Goal: Find specific page/section: Find specific page/section

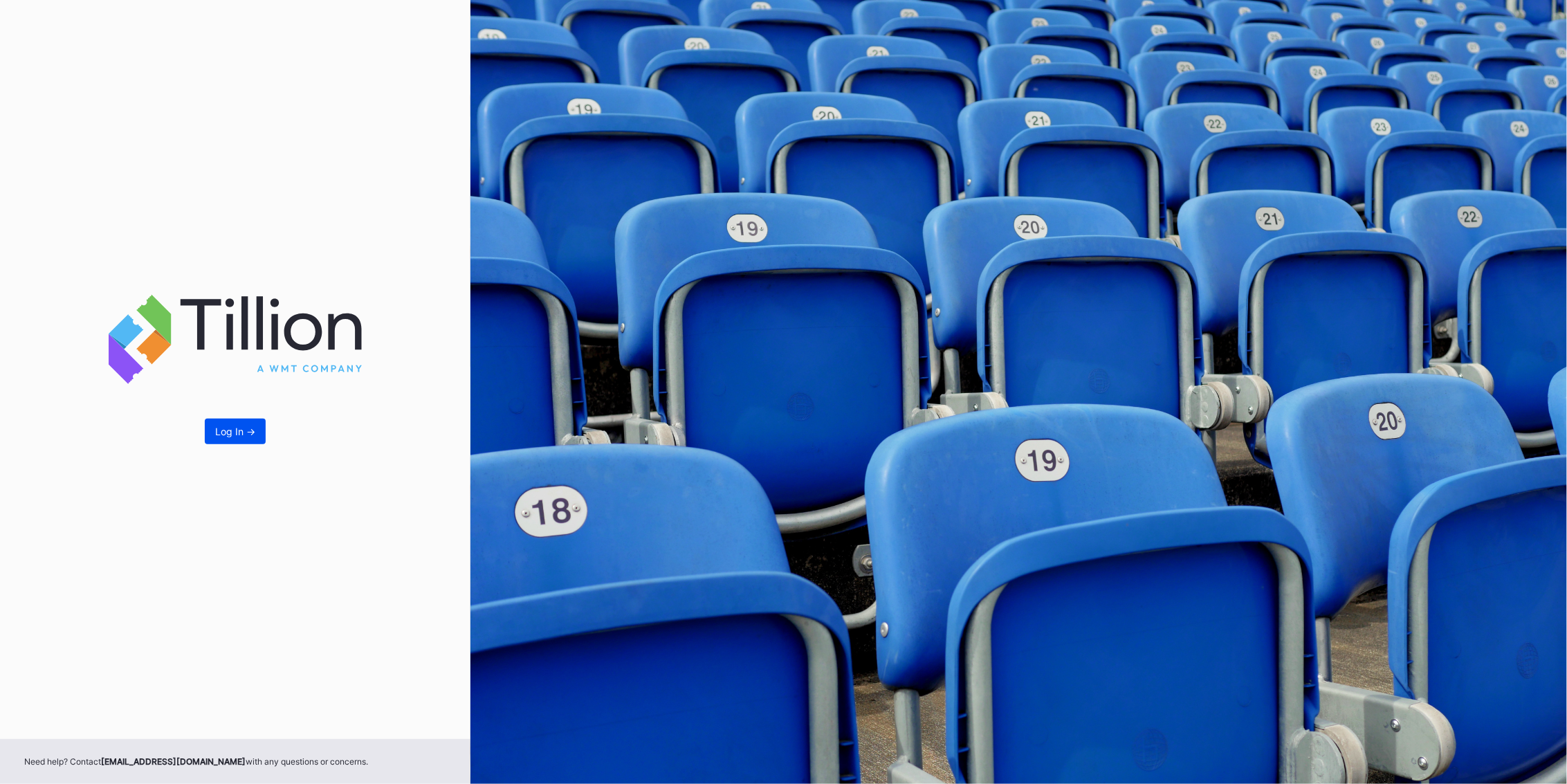
click at [229, 432] on div "Log In ->" at bounding box center [236, 431] width 40 height 11
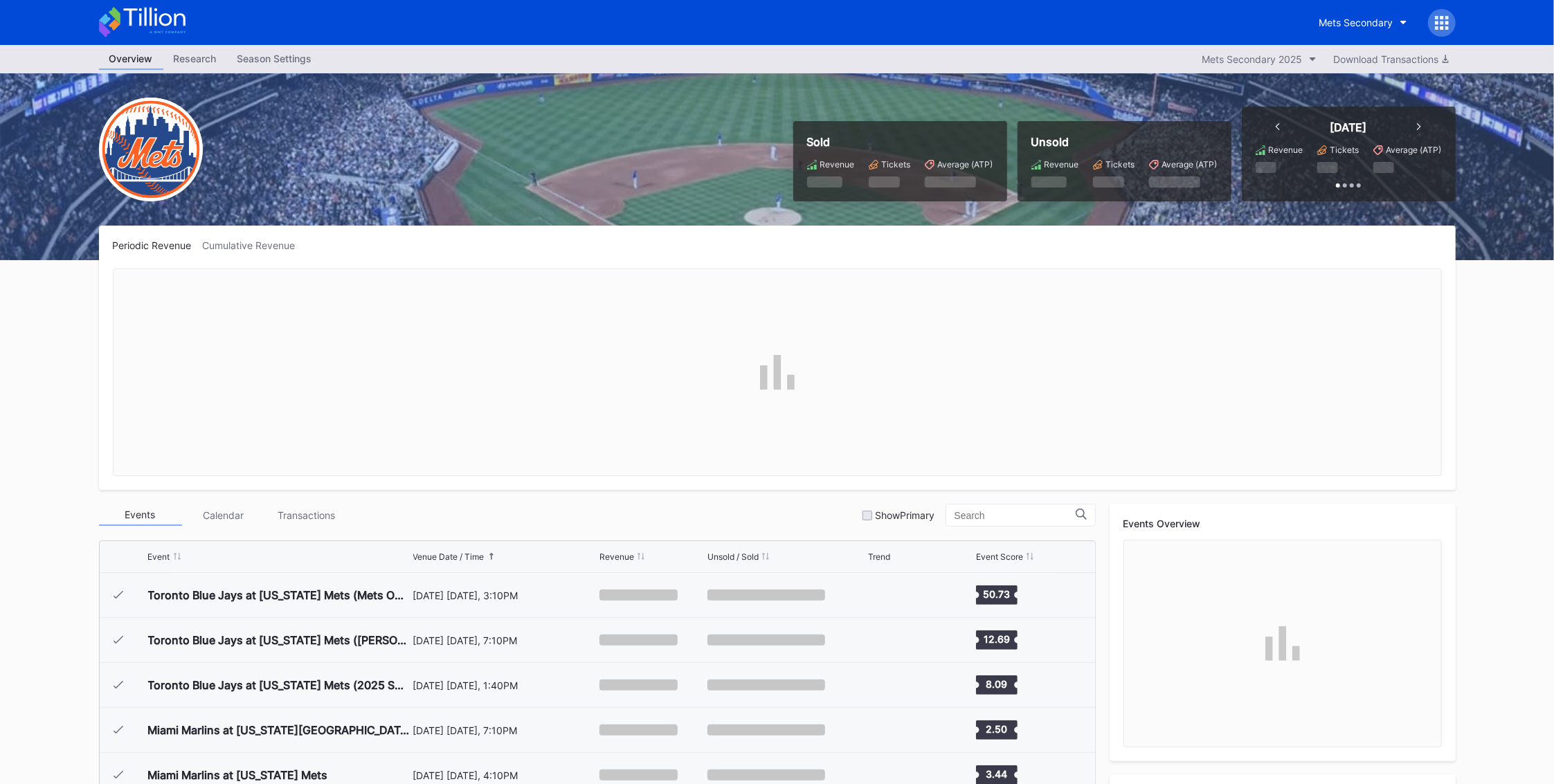
scroll to position [2877, 0]
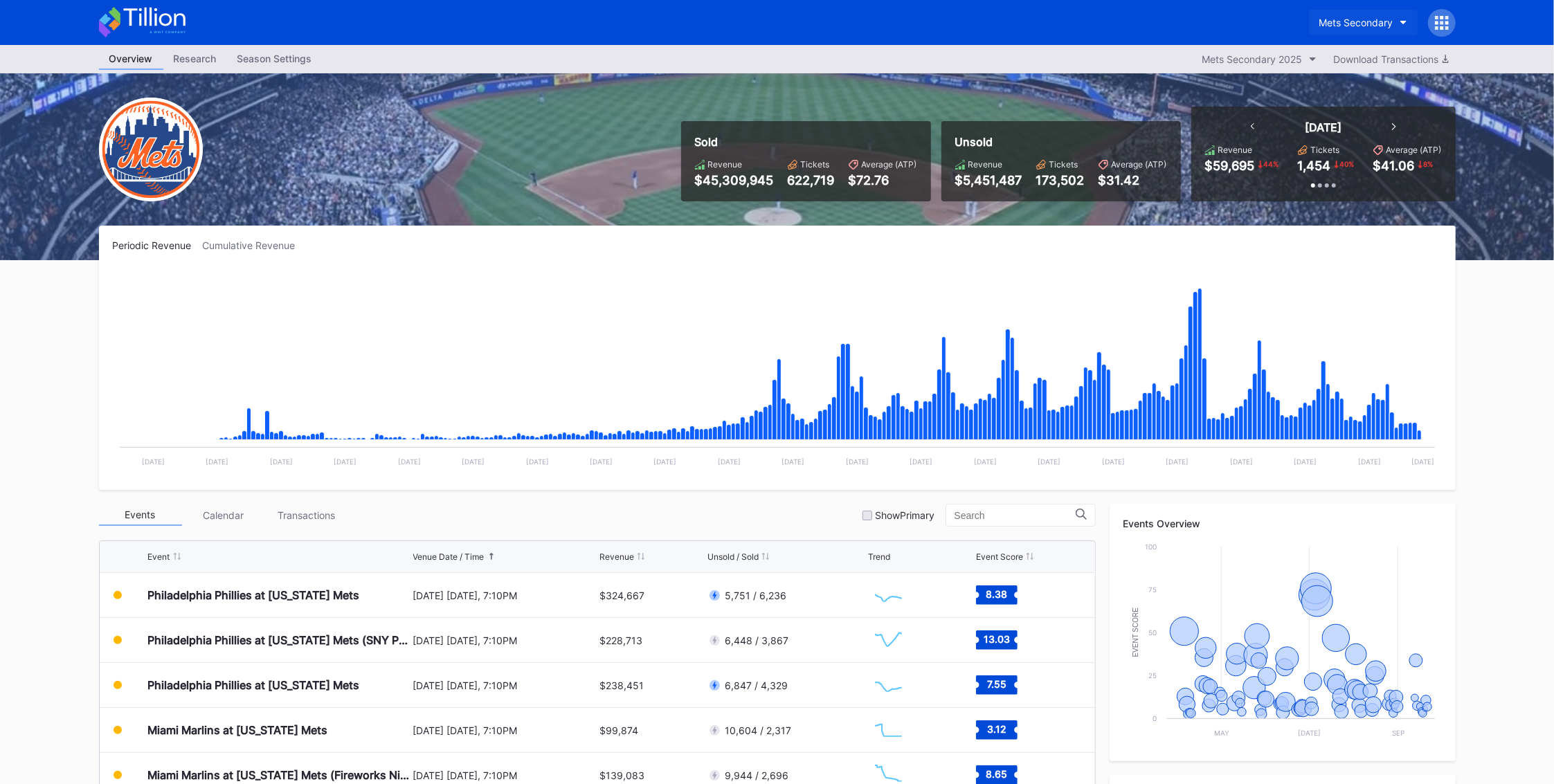
click at [1373, 24] on div "Mets Secondary" at bounding box center [1356, 22] width 74 height 11
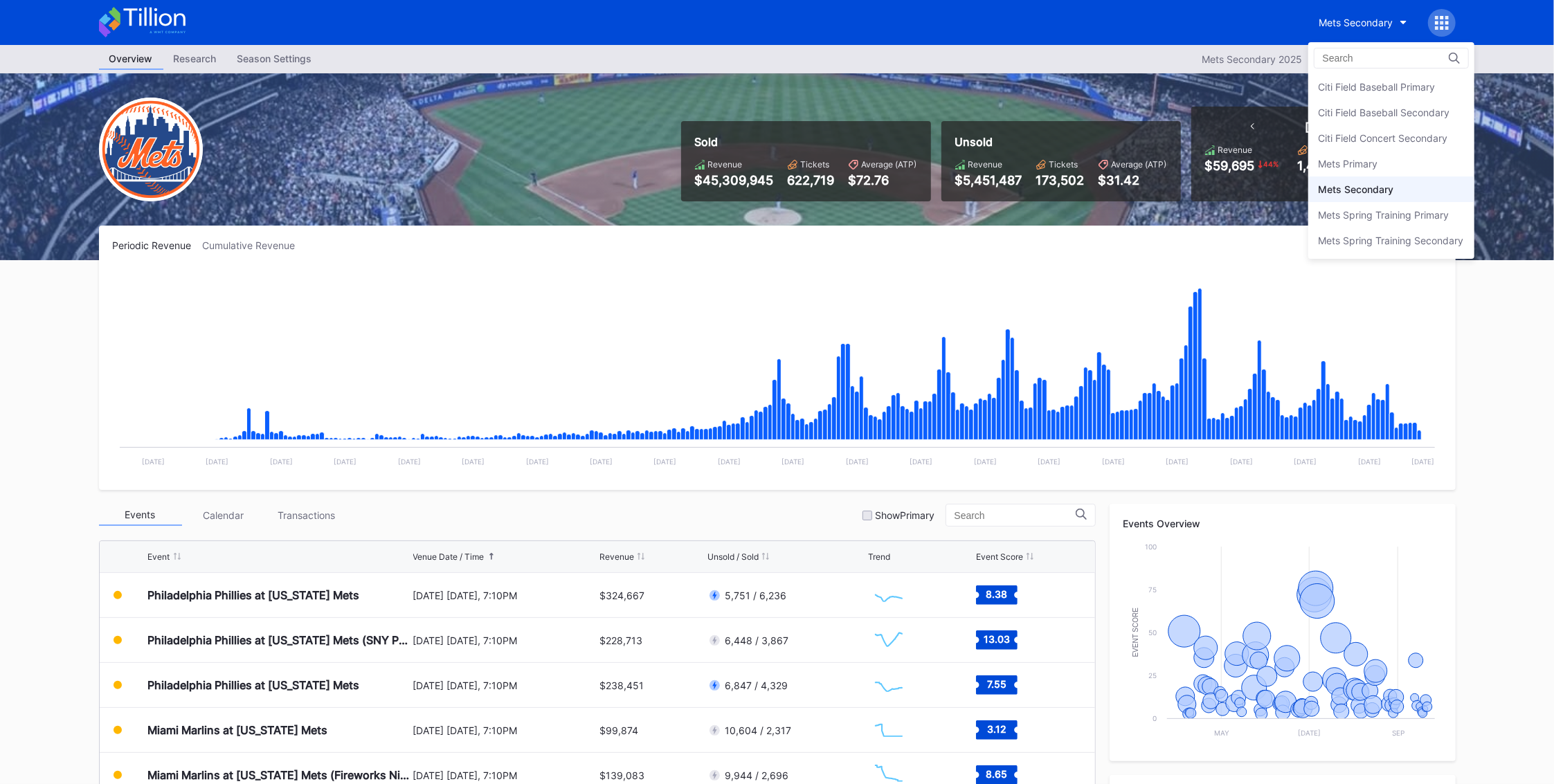
click at [1335, 194] on div "Mets Secondary" at bounding box center [1356, 188] width 75 height 11
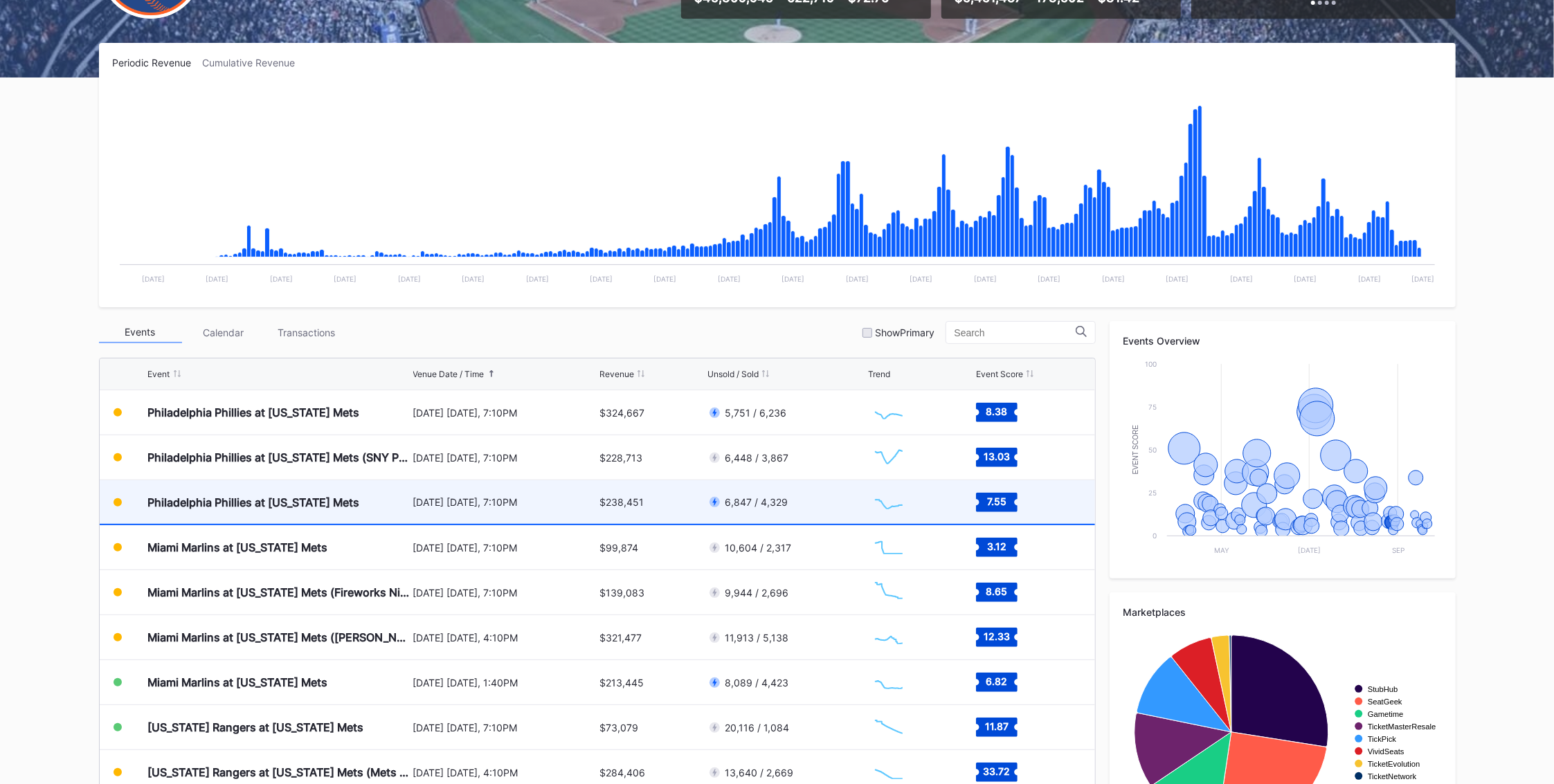
scroll to position [184, 0]
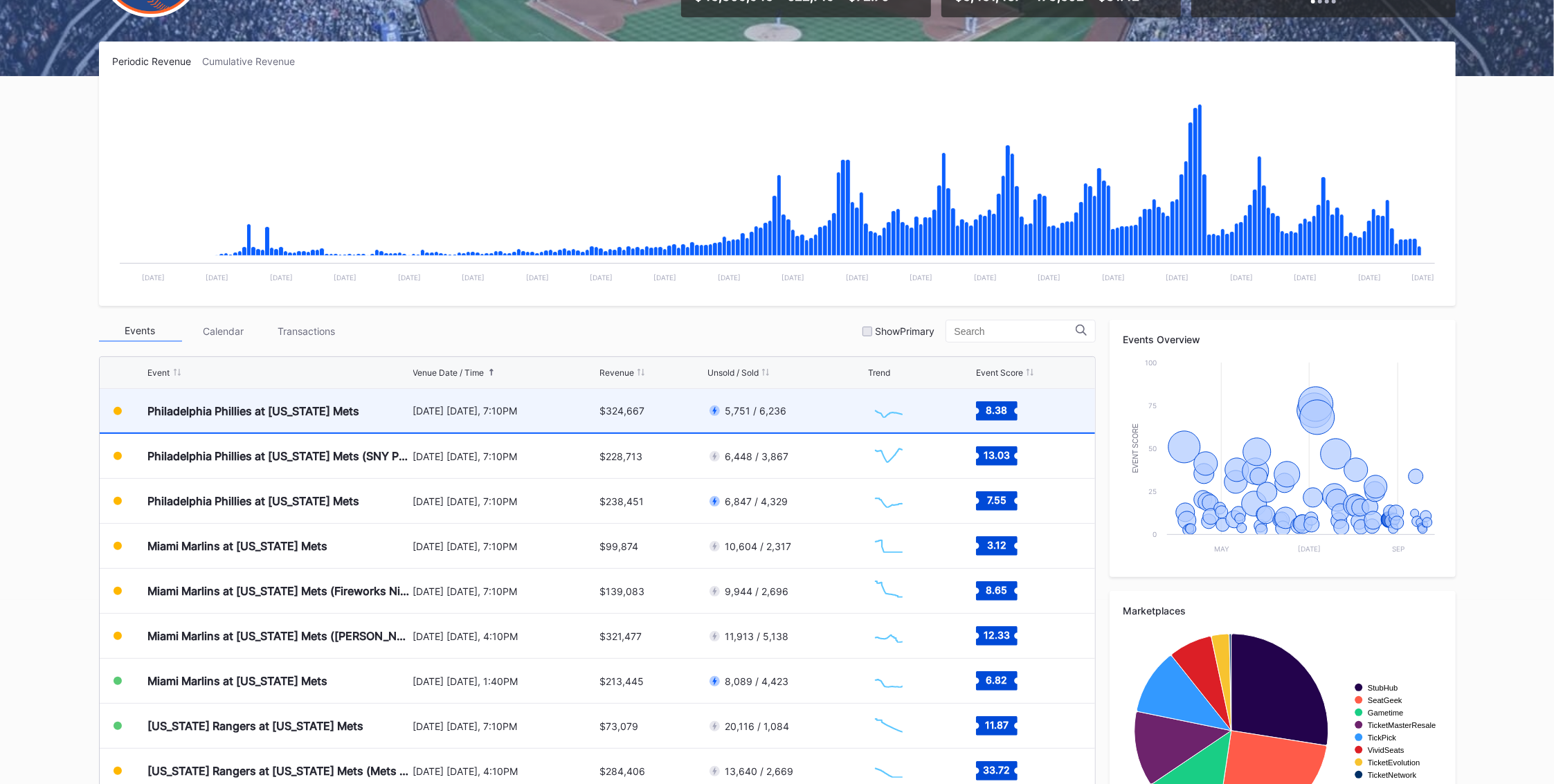
click at [337, 406] on div "Philadelphia Phillies at [US_STATE] Mets" at bounding box center [254, 411] width 212 height 14
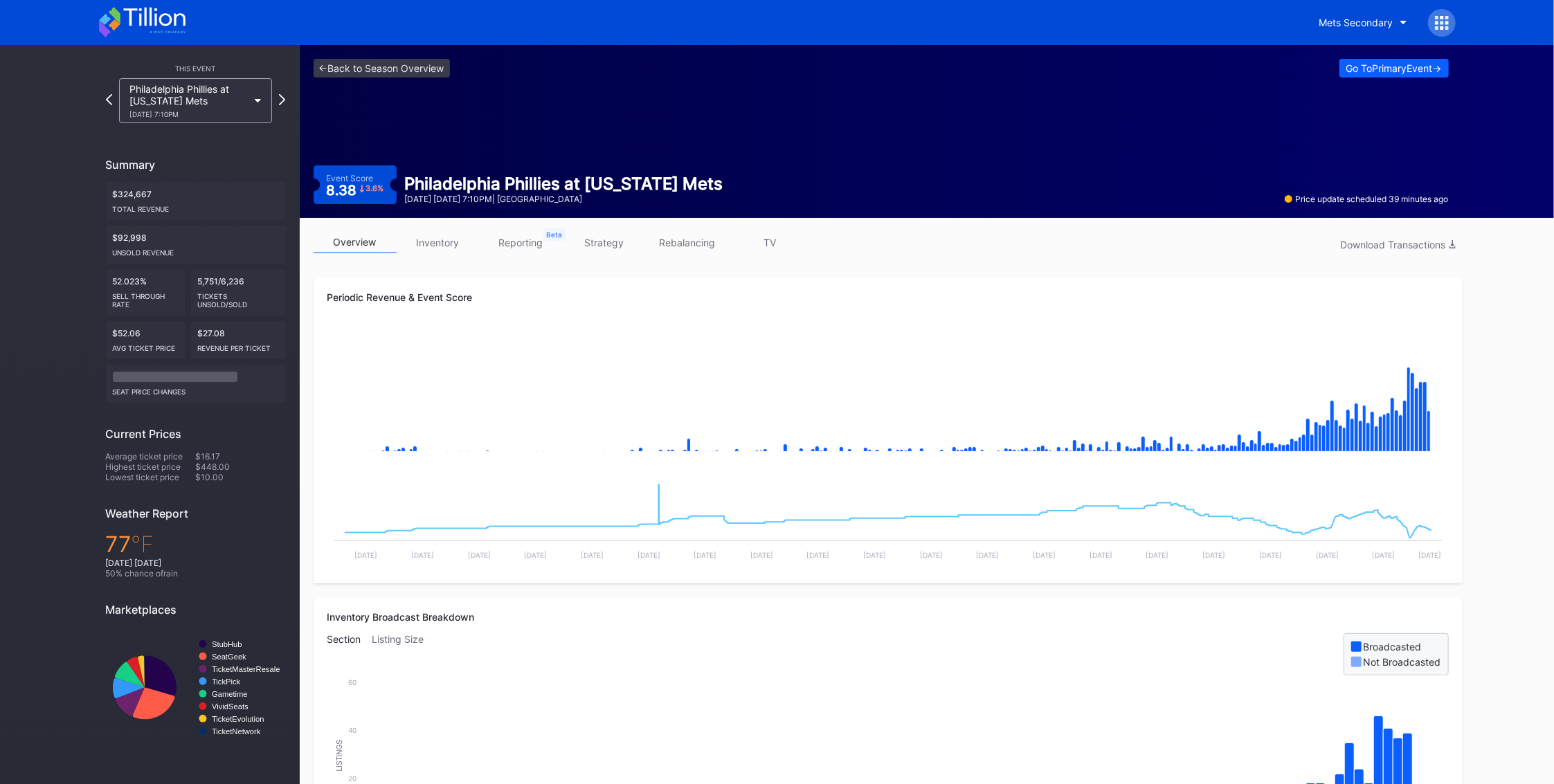
click at [440, 235] on link "inventory" at bounding box center [437, 242] width 83 height 22
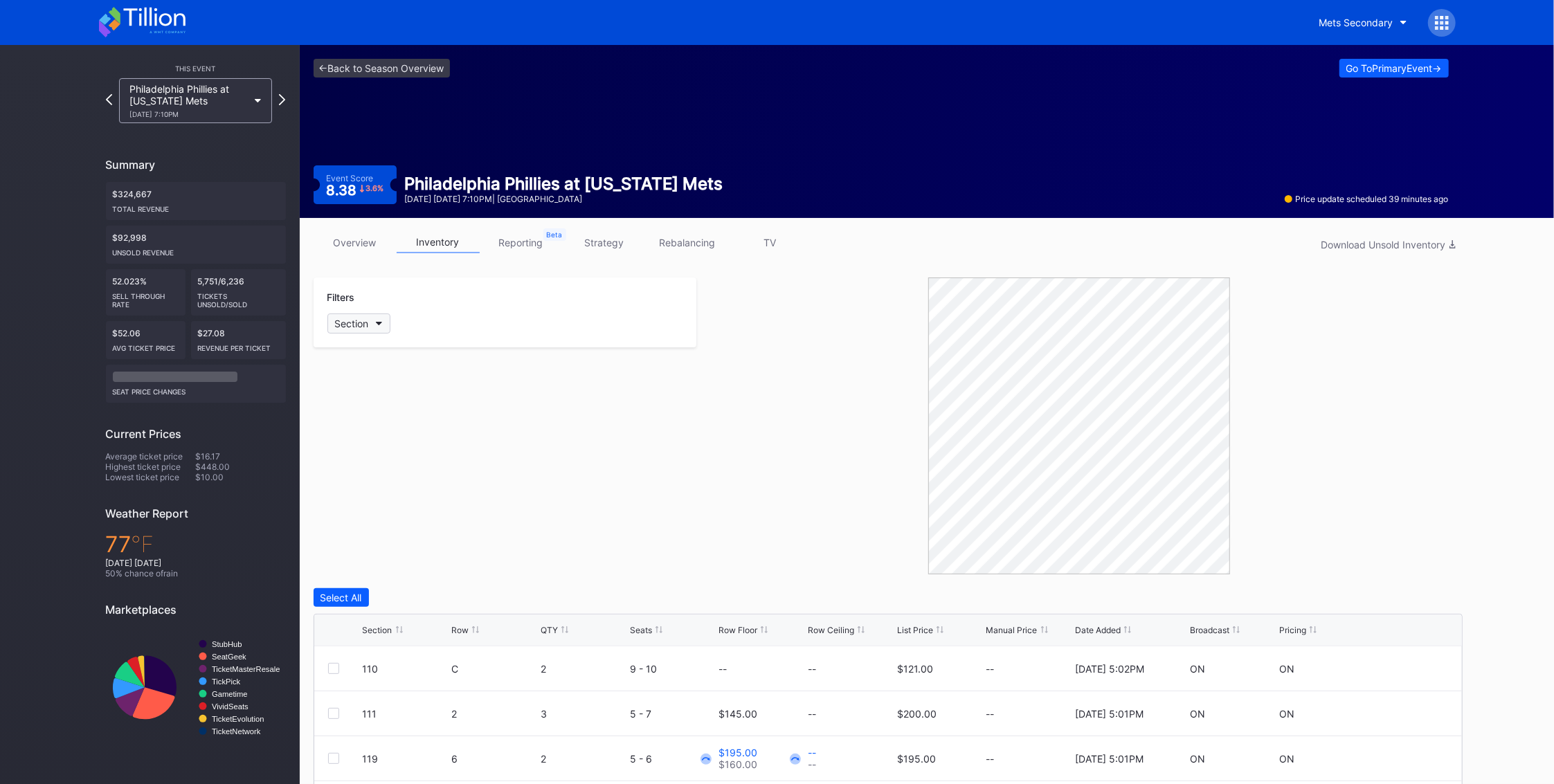
click at [379, 324] on icon "button" at bounding box center [380, 324] width 7 height 4
click at [377, 327] on button "Section" at bounding box center [359, 323] width 63 height 20
